Goal: Information Seeking & Learning: Learn about a topic

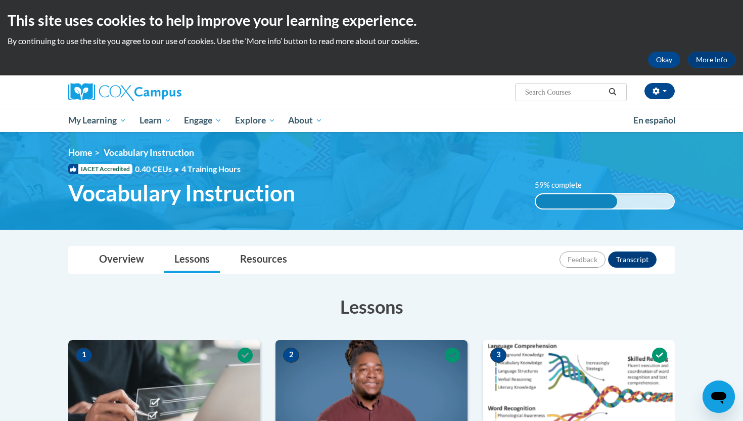
click at [487, 302] on h3 "Lessons" at bounding box center [371, 306] width 607 height 25
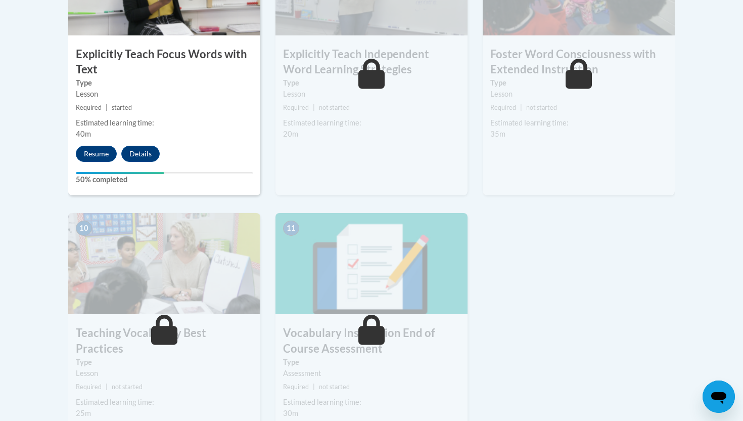
scroll to position [971, 0]
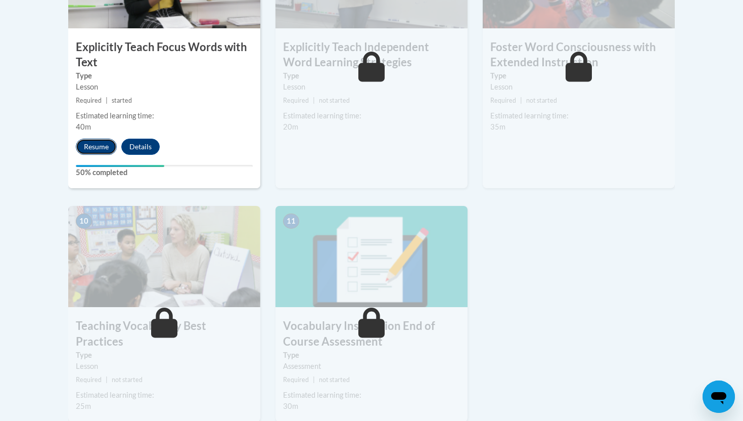
click at [102, 148] on button "Resume" at bounding box center [96, 147] width 41 height 16
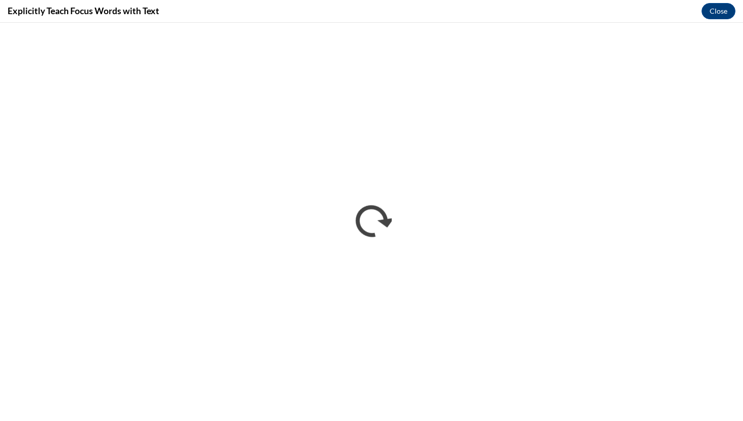
scroll to position [0, 0]
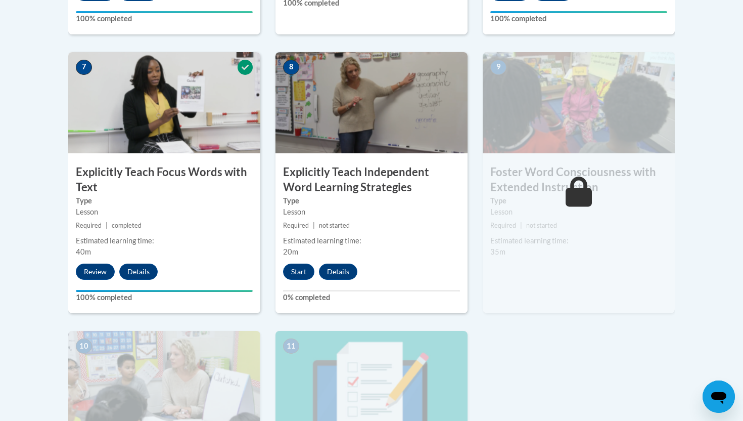
scroll to position [870, 0]
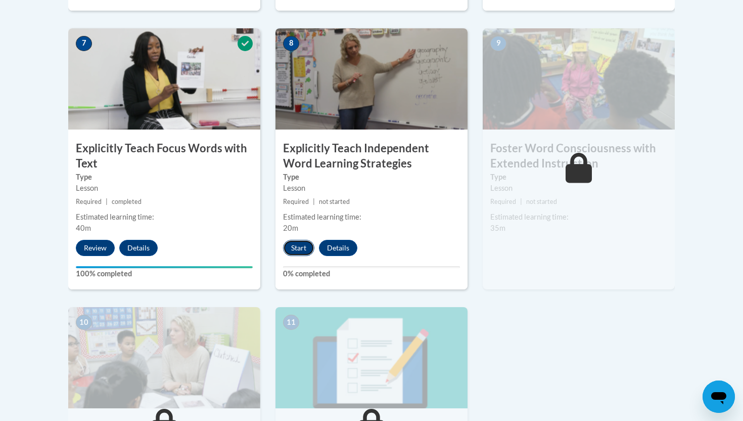
click at [293, 250] on button "Start" at bounding box center [298, 248] width 31 height 16
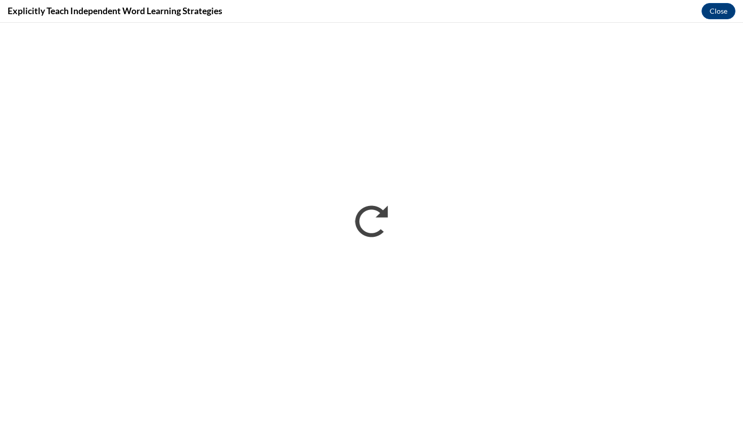
scroll to position [0, 0]
